Goal: Find specific page/section: Find specific page/section

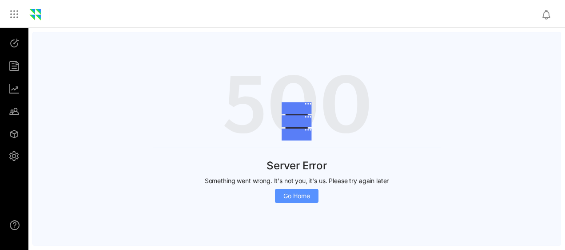
click at [302, 193] on span "Go Home" at bounding box center [296, 196] width 27 height 10
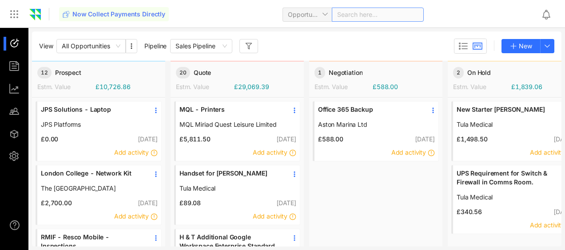
click at [349, 14] on div "Search here..." at bounding box center [378, 15] width 92 height 14
type input "***"
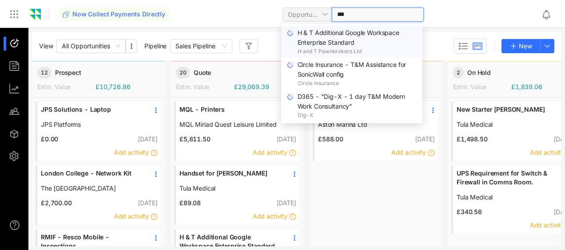
click at [339, 43] on span "H & T Additional Google Workspace Enterprise Standard" at bounding box center [348, 37] width 103 height 17
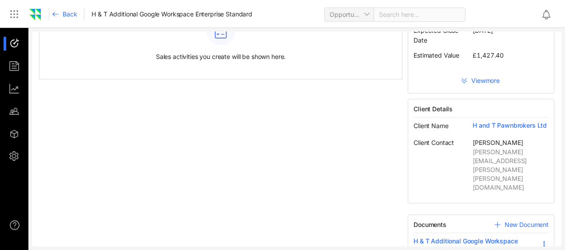
scroll to position [102, 0]
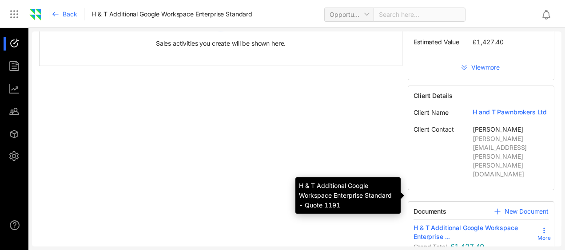
click at [427, 224] on span "H & T Additional Google Workspace Enterprise ..." at bounding box center [475, 233] width 124 height 18
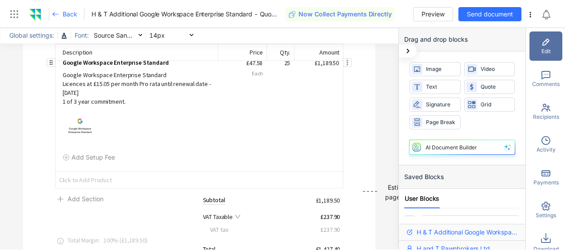
scroll to position [266, 0]
